Goal: Information Seeking & Learning: Understand process/instructions

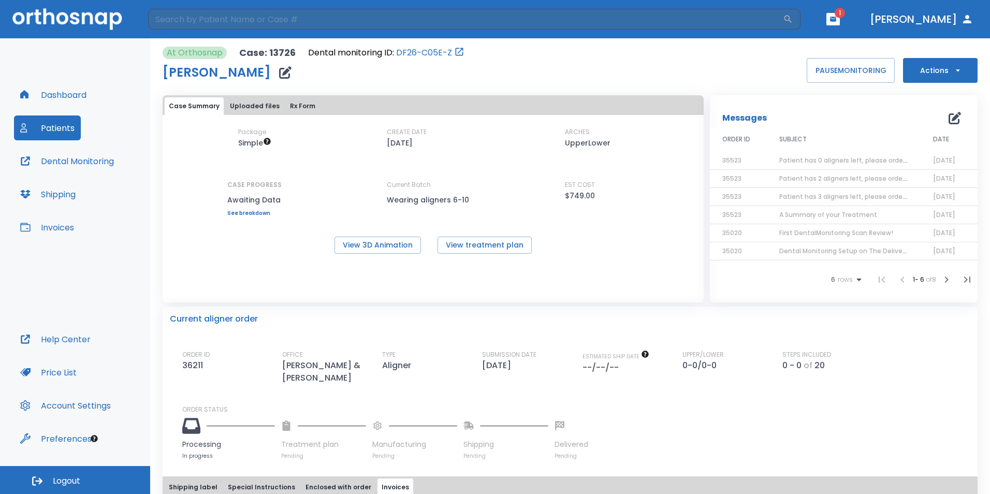
scroll to position [250, 0]
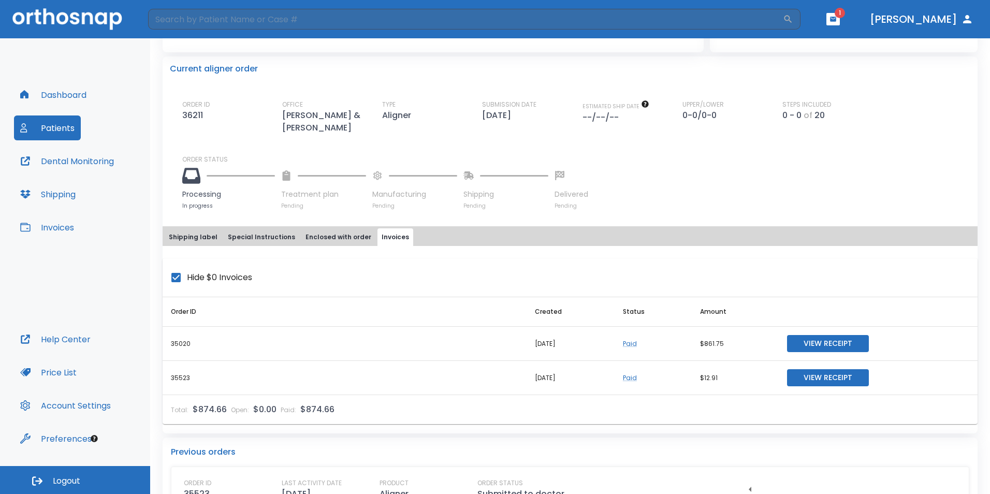
drag, startPoint x: 321, startPoint y: 397, endPoint x: 881, endPoint y: 170, distance: 604.7
click at [881, 170] on div "Processing In progress Treatment plan Pending Manufacturing Pending Shipping Pe…" at bounding box center [576, 187] width 788 height 46
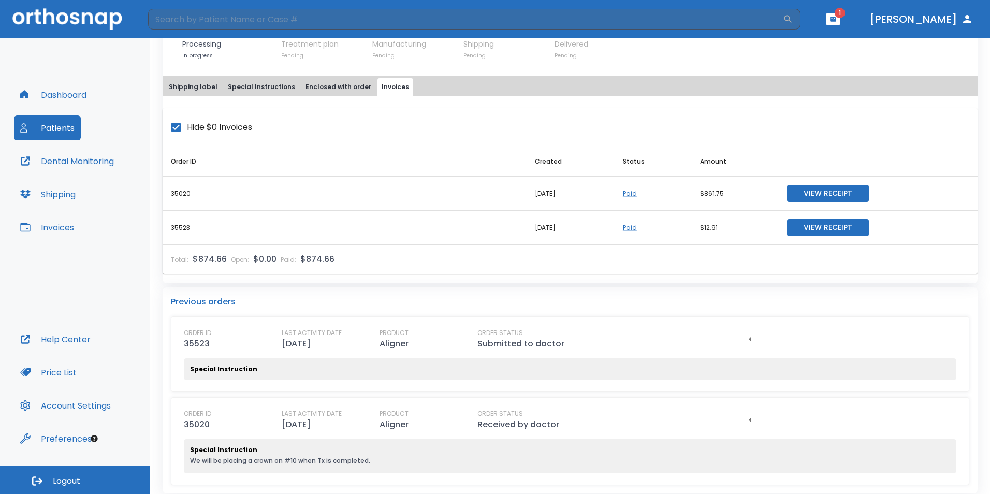
scroll to position [408, 0]
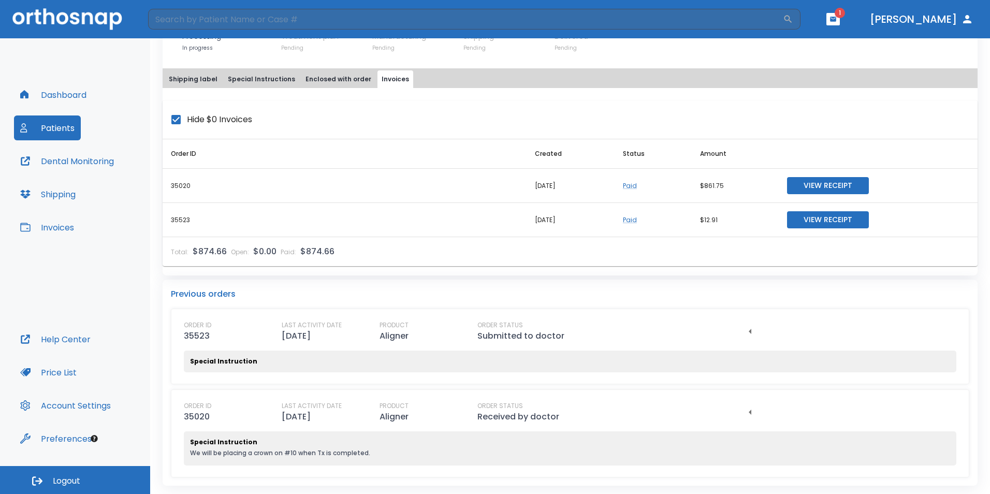
click at [65, 377] on button "Price List" at bounding box center [48, 372] width 69 height 25
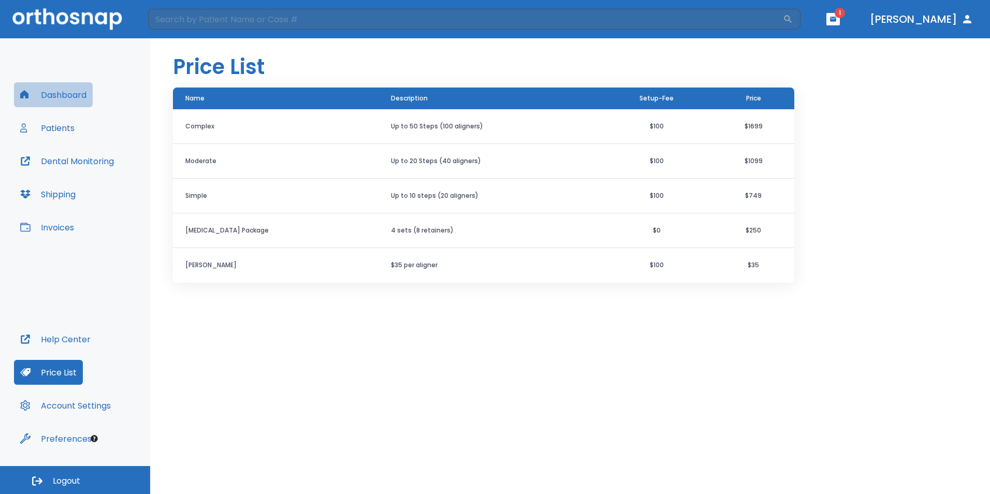
click at [46, 98] on button "Dashboard" at bounding box center [53, 94] width 79 height 25
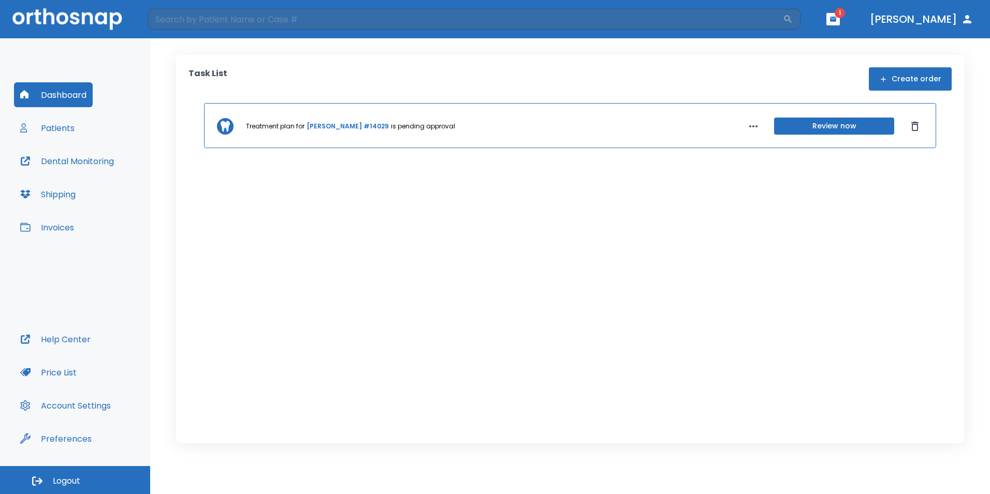
click at [48, 131] on button "Patients" at bounding box center [47, 127] width 67 height 25
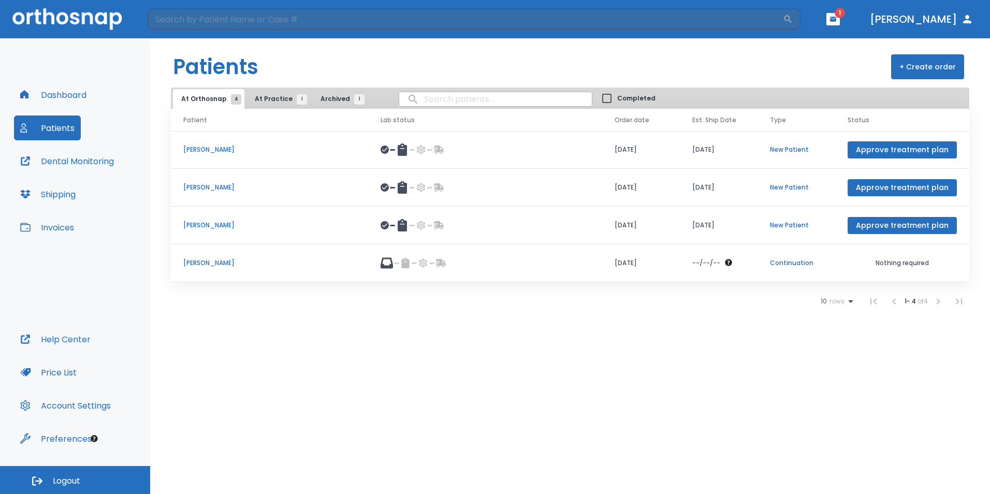
click at [219, 228] on p "[PERSON_NAME]" at bounding box center [269, 225] width 172 height 9
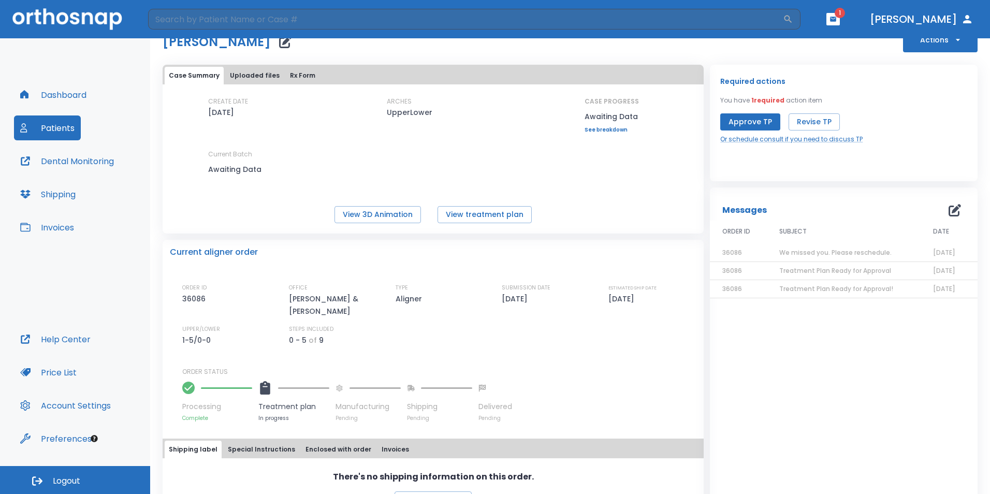
scroll to position [63, 0]
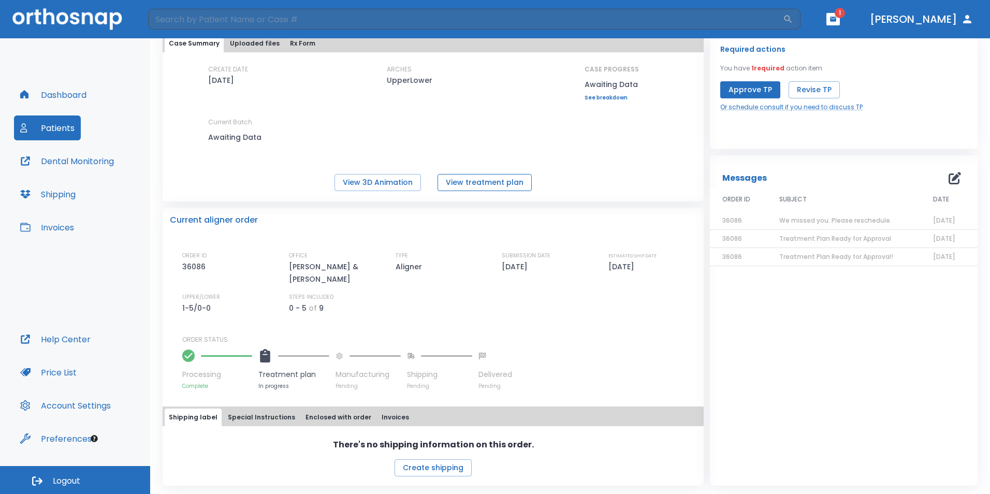
click at [469, 185] on button "View treatment plan" at bounding box center [485, 182] width 94 height 17
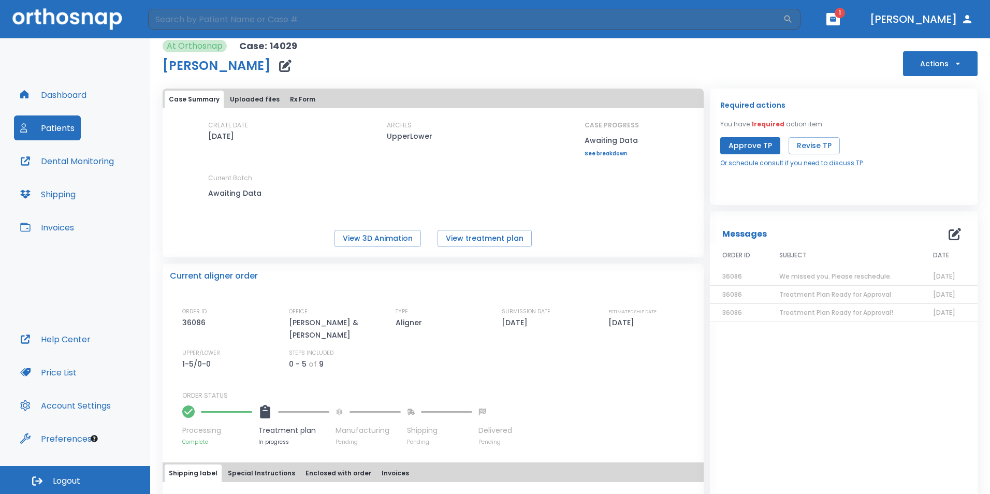
scroll to position [0, 0]
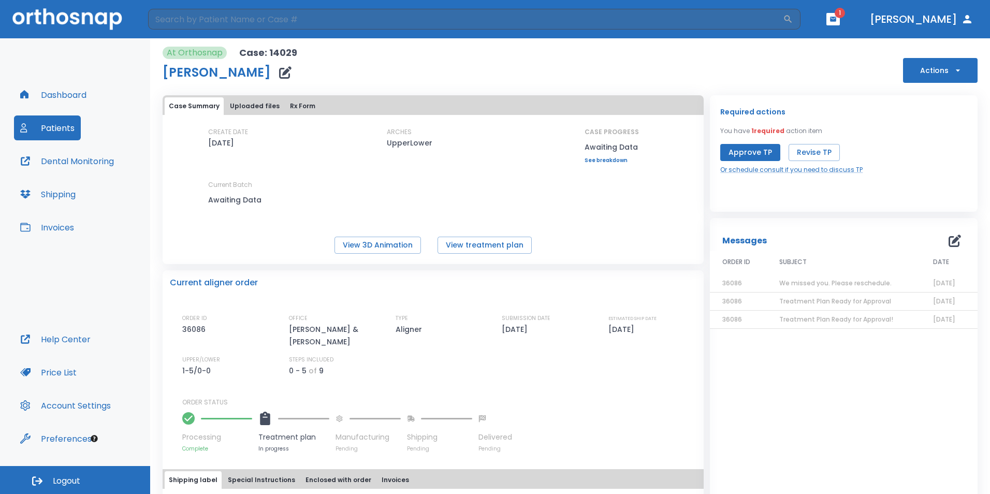
click at [69, 95] on button "Dashboard" at bounding box center [53, 94] width 79 height 25
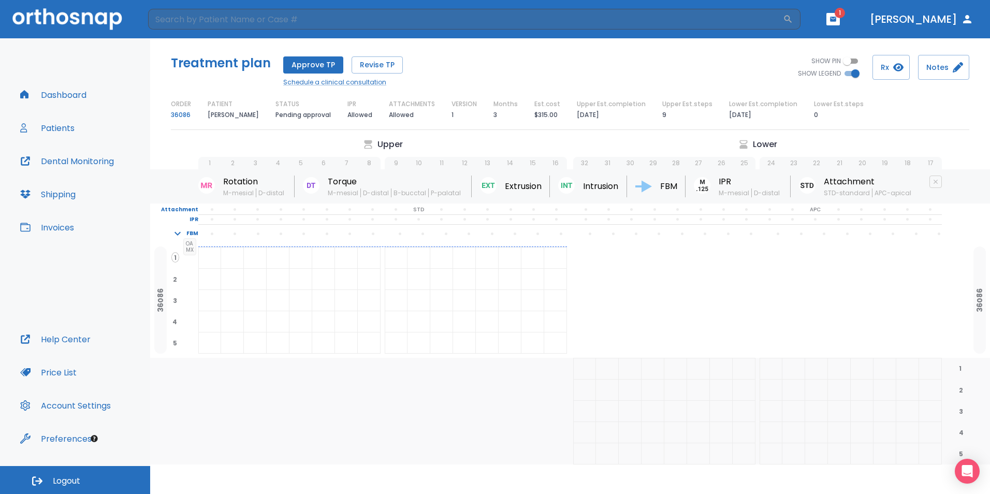
click at [64, 372] on button "Price List" at bounding box center [48, 372] width 69 height 25
